Goal: Task Accomplishment & Management: Manage account settings

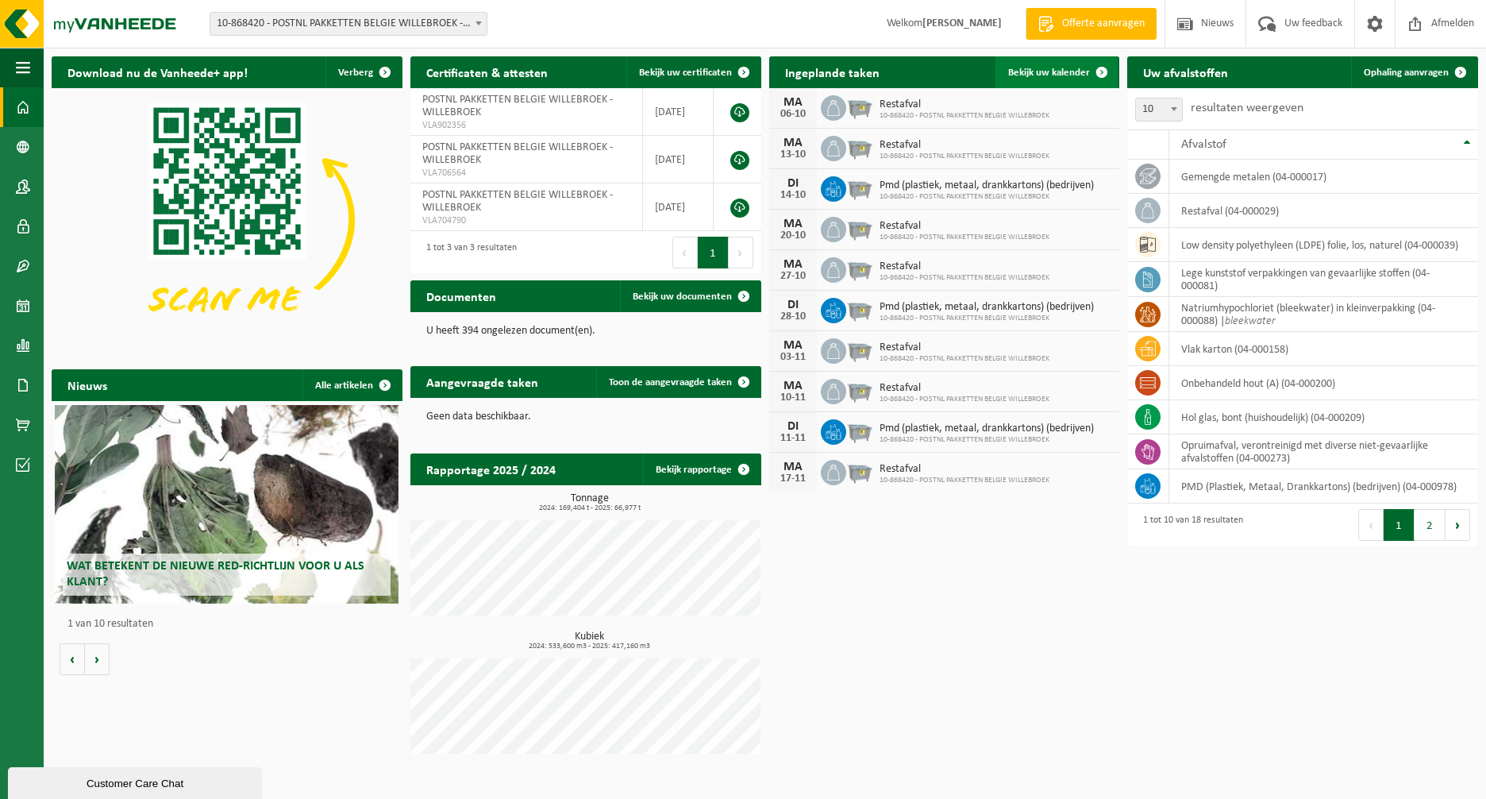
click at [1076, 71] on span "Bekijk uw kalender" at bounding box center [1049, 72] width 82 height 10
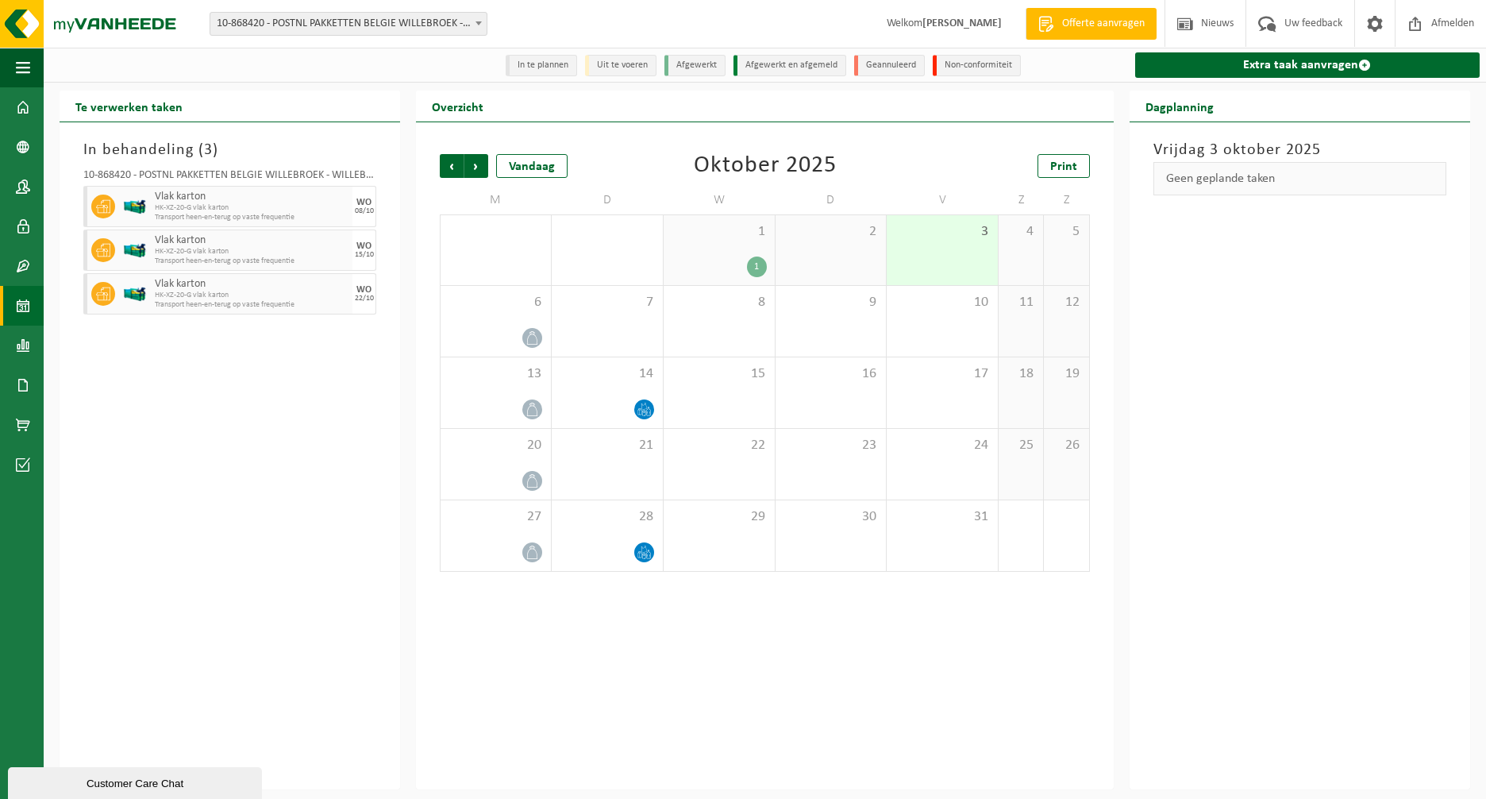
click at [726, 246] on div "1 1" at bounding box center [719, 250] width 111 height 70
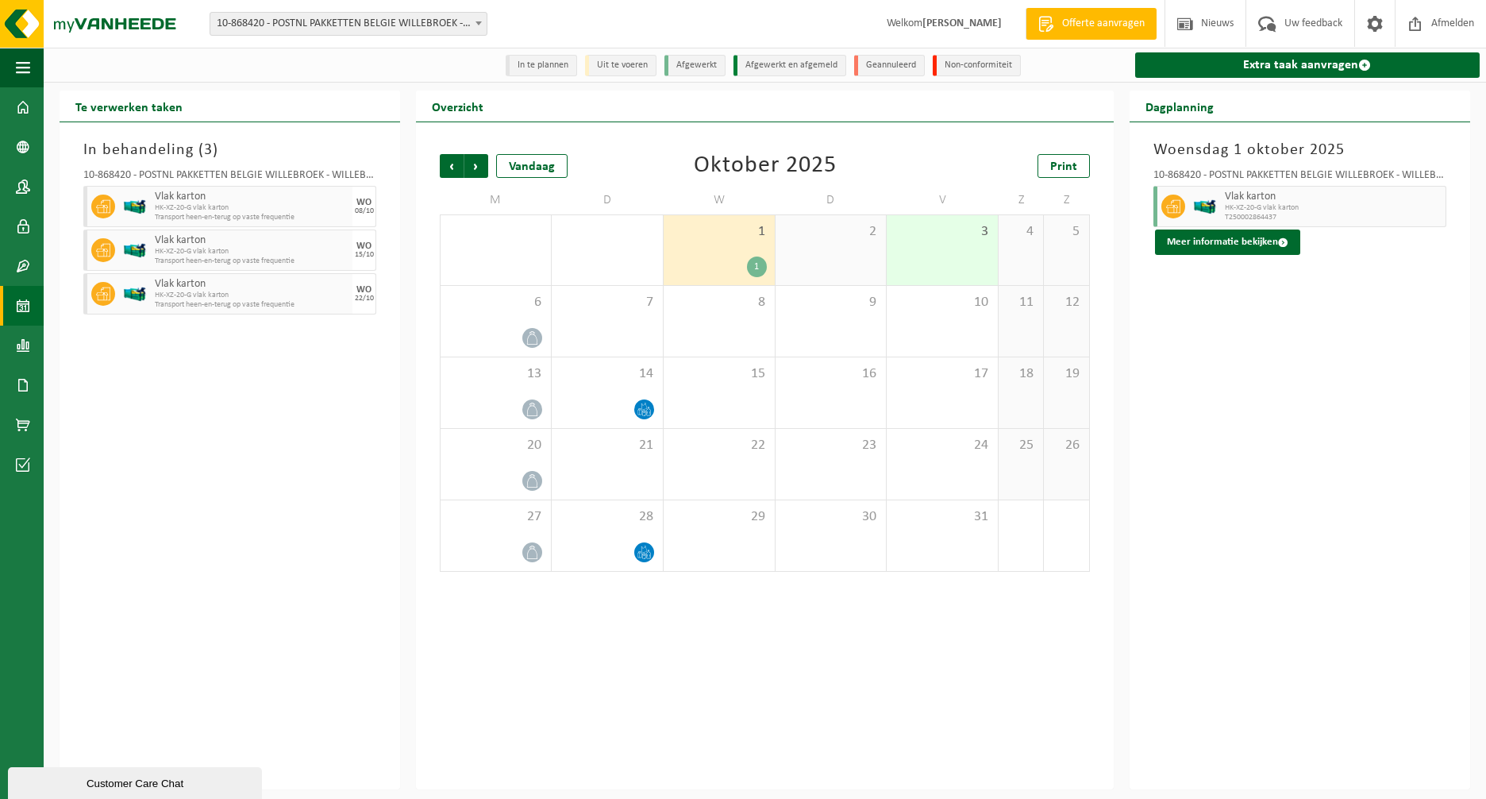
click at [941, 252] on div "3" at bounding box center [942, 250] width 111 height 70
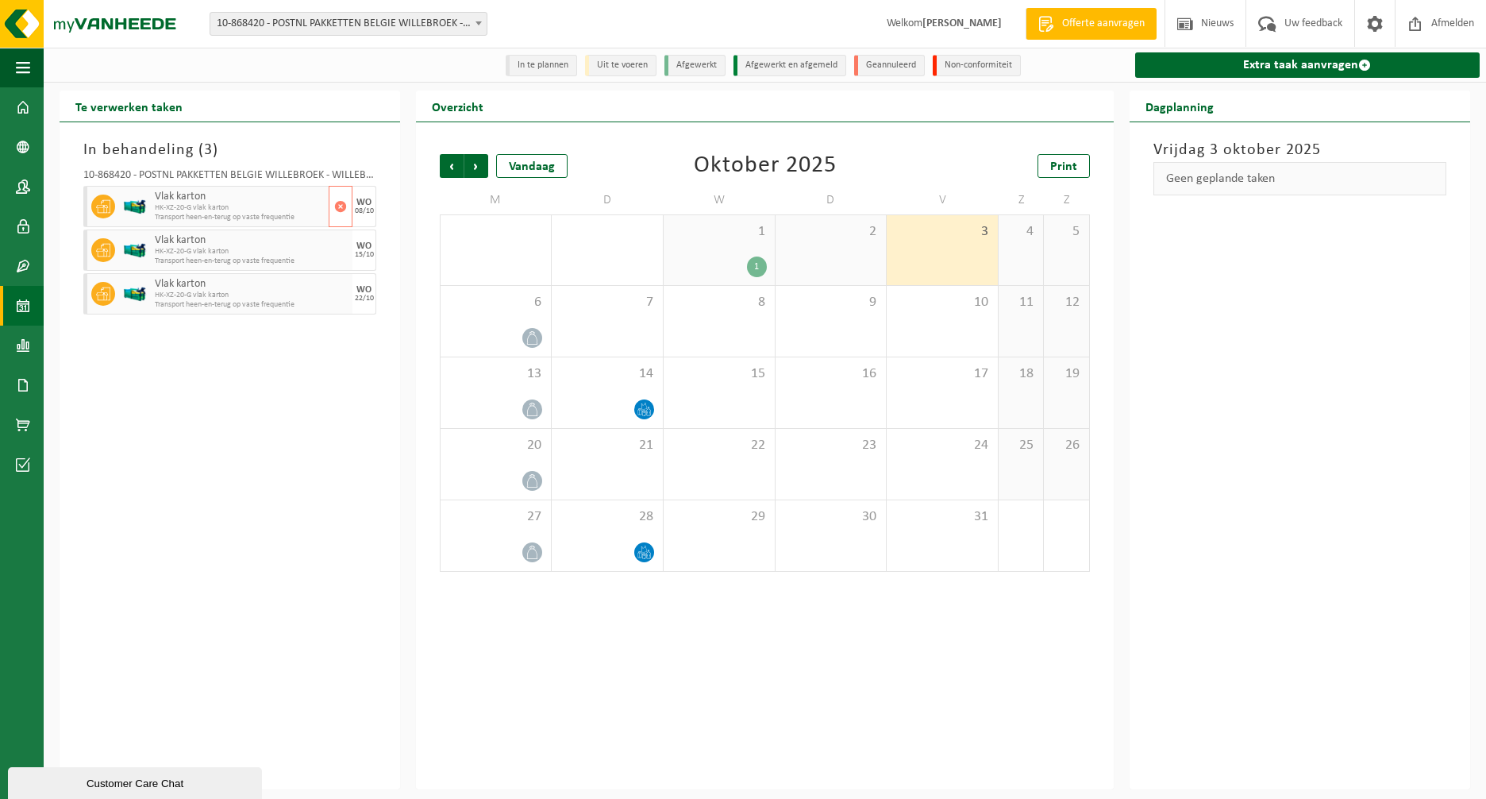
click at [282, 202] on span "Vlak karton" at bounding box center [240, 197] width 170 height 13
click at [733, 387] on div "15" at bounding box center [719, 392] width 111 height 71
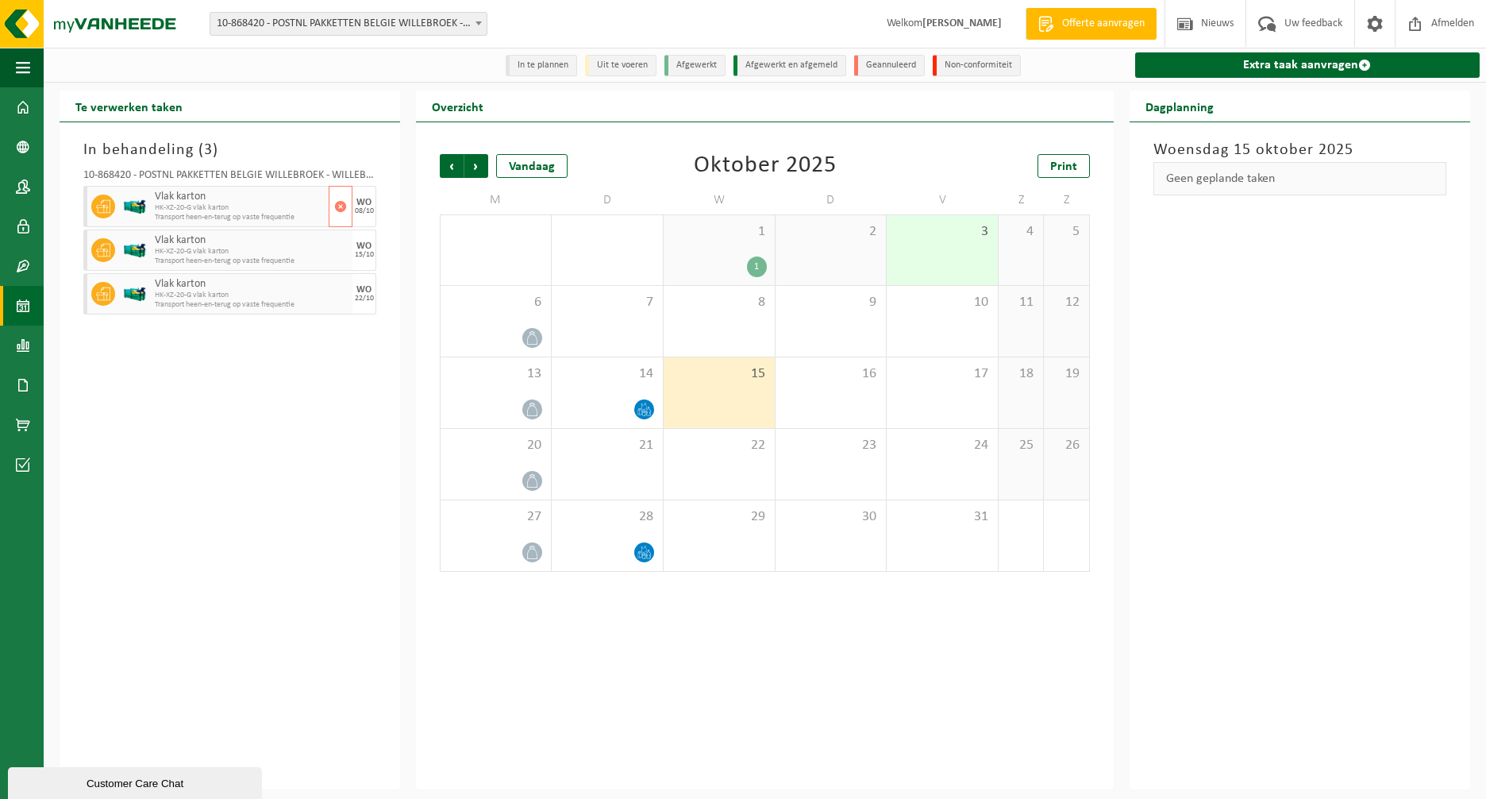
click at [226, 201] on span "Vlak karton" at bounding box center [240, 197] width 170 height 13
click at [339, 207] on span "button" at bounding box center [340, 207] width 13 height 32
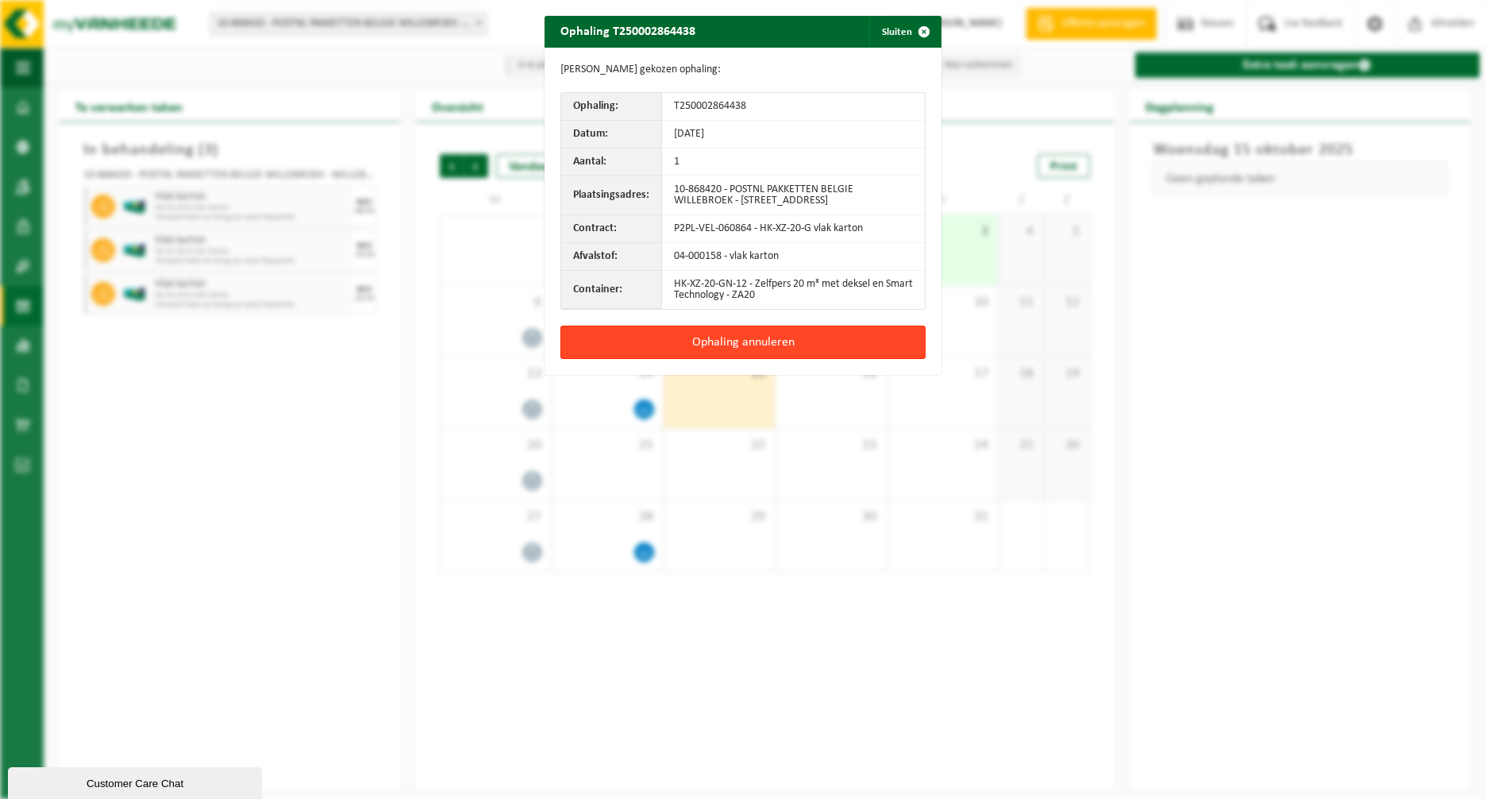
click at [761, 353] on button "Ophaling annuleren" at bounding box center [743, 342] width 365 height 33
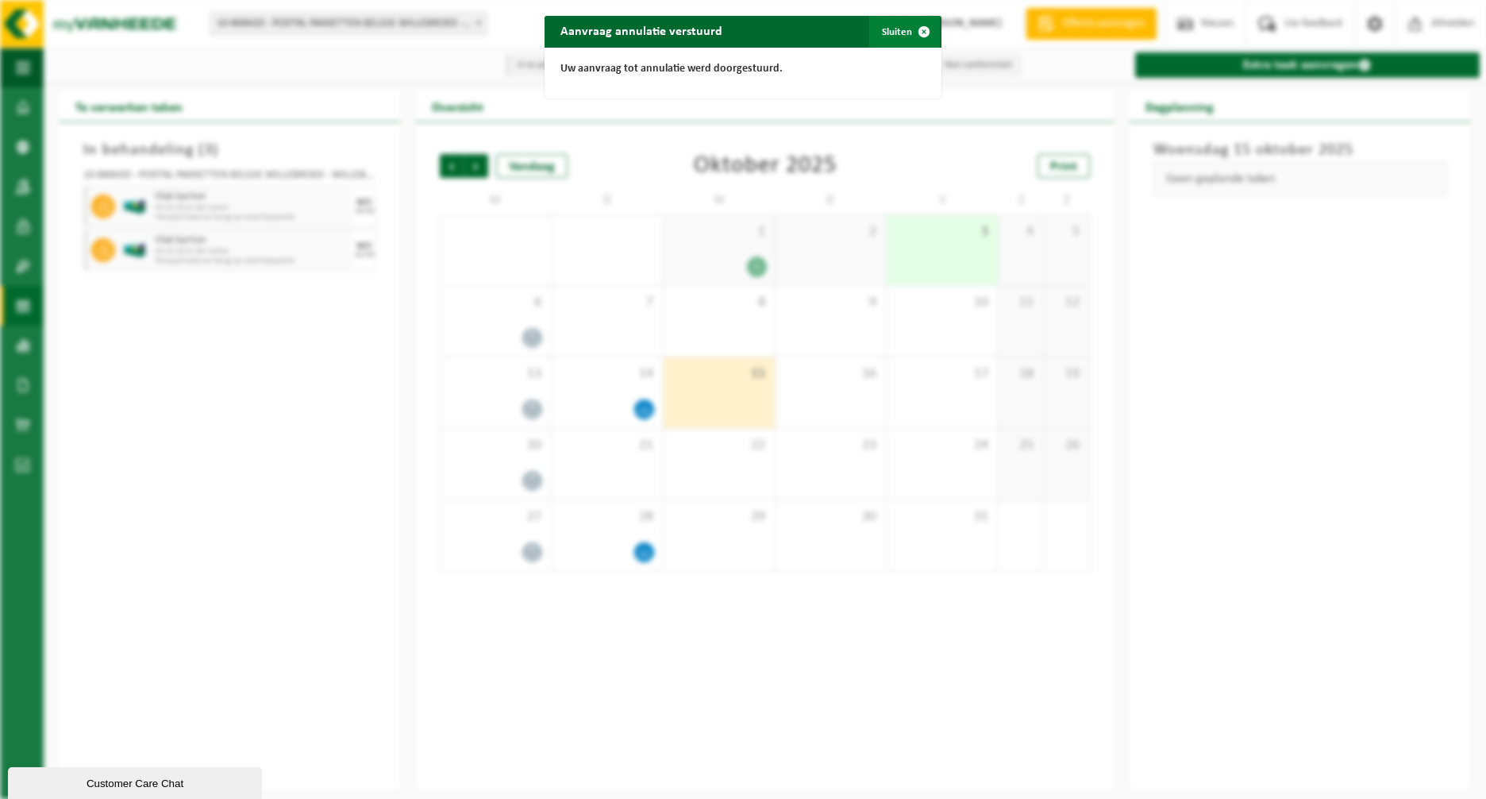
click at [923, 32] on span "button" at bounding box center [924, 32] width 32 height 32
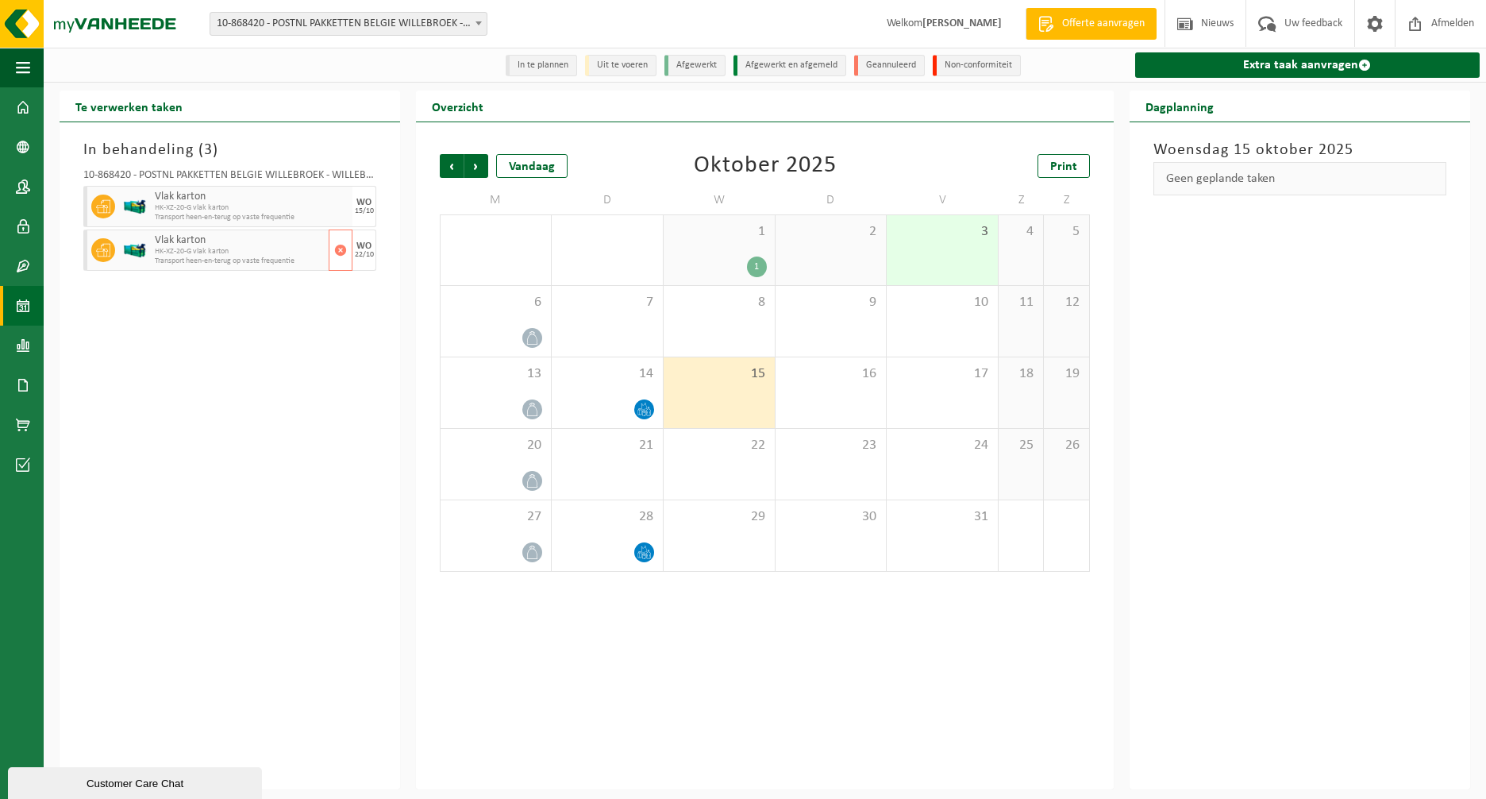
click at [287, 239] on span "Vlak karton" at bounding box center [240, 240] width 170 height 13
click at [286, 246] on span "Vlak karton" at bounding box center [240, 240] width 170 height 13
click at [286, 249] on span "HK-XZ-20-G vlak karton" at bounding box center [240, 252] width 170 height 10
click at [341, 250] on span "button" at bounding box center [340, 250] width 13 height 32
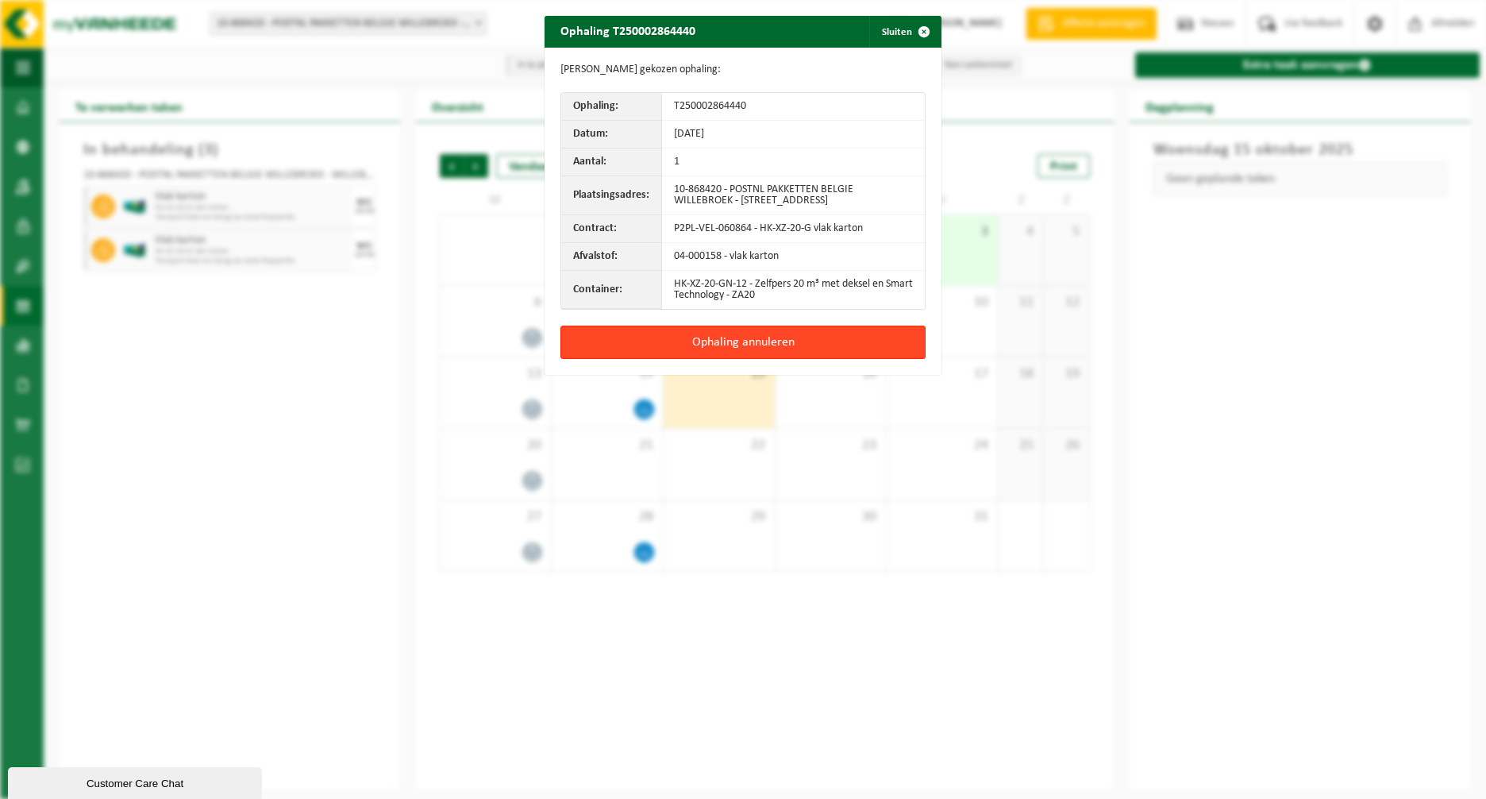
click at [763, 351] on button "Ophaling annuleren" at bounding box center [743, 342] width 365 height 33
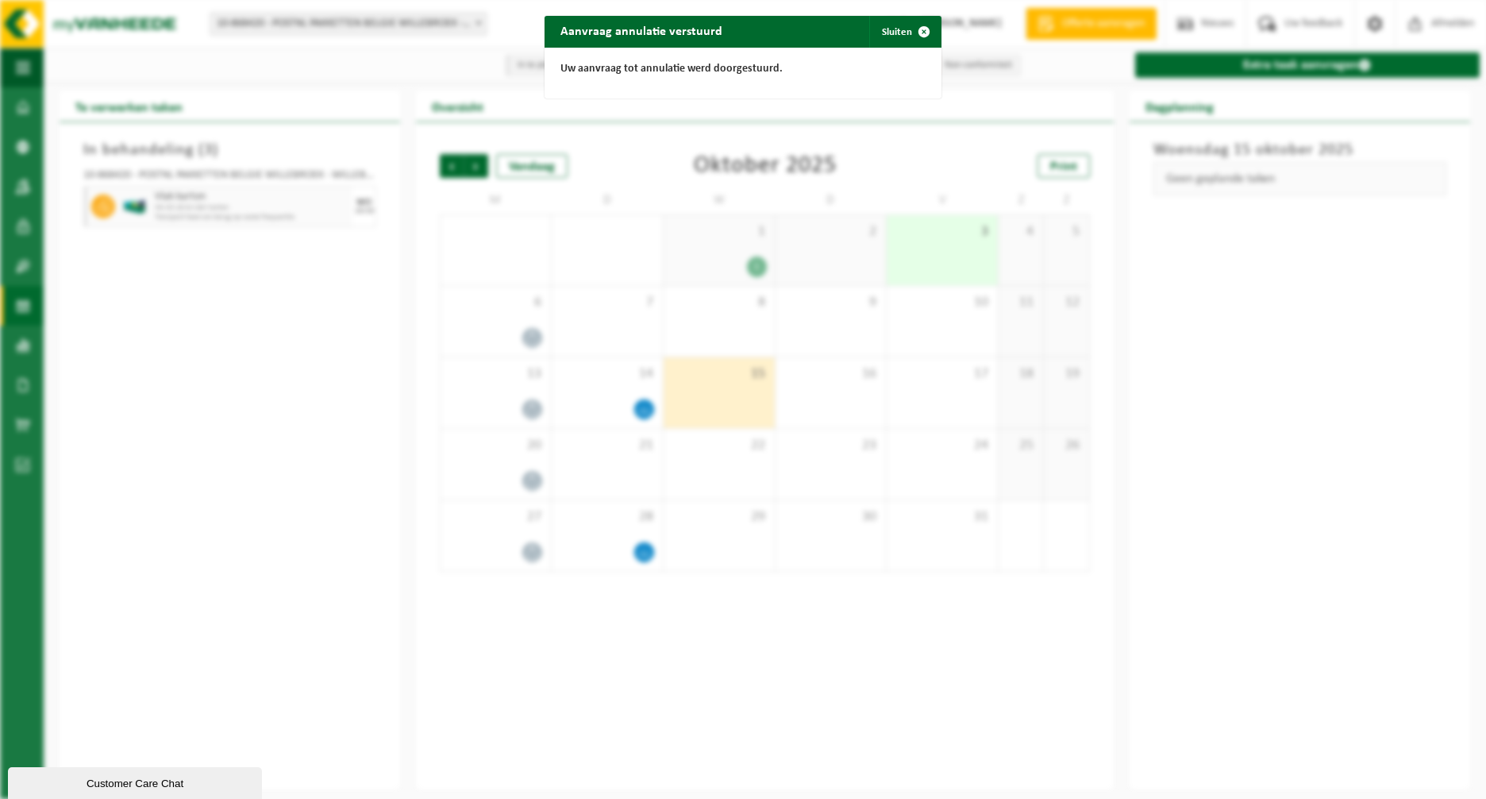
click at [730, 27] on div "Aanvraag annulatie verstuurd Sluiten" at bounding box center [743, 32] width 397 height 32
click at [920, 31] on span "button" at bounding box center [924, 32] width 32 height 32
